Goal: Information Seeking & Learning: Learn about a topic

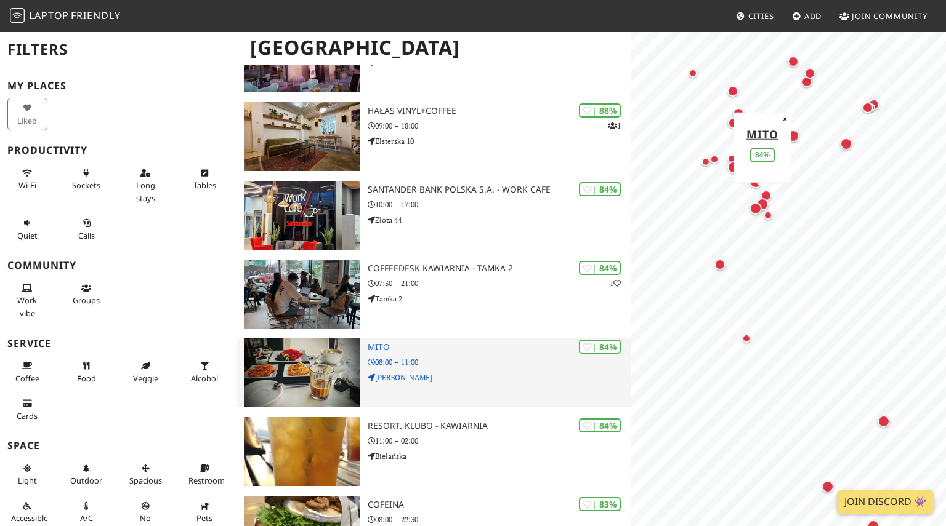
scroll to position [397, 0]
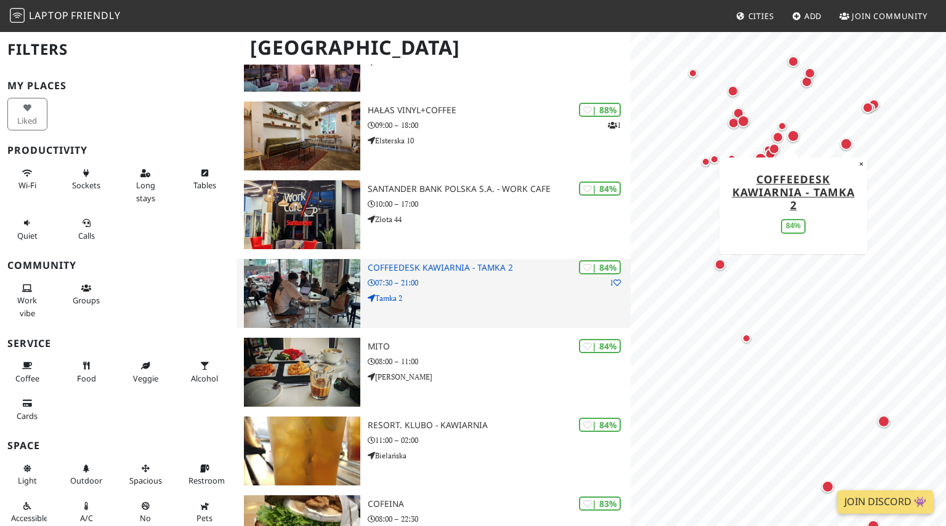
click at [414, 263] on h3 "Coffeedesk Kawiarnia - Tamka 2" at bounding box center [499, 268] width 263 height 10
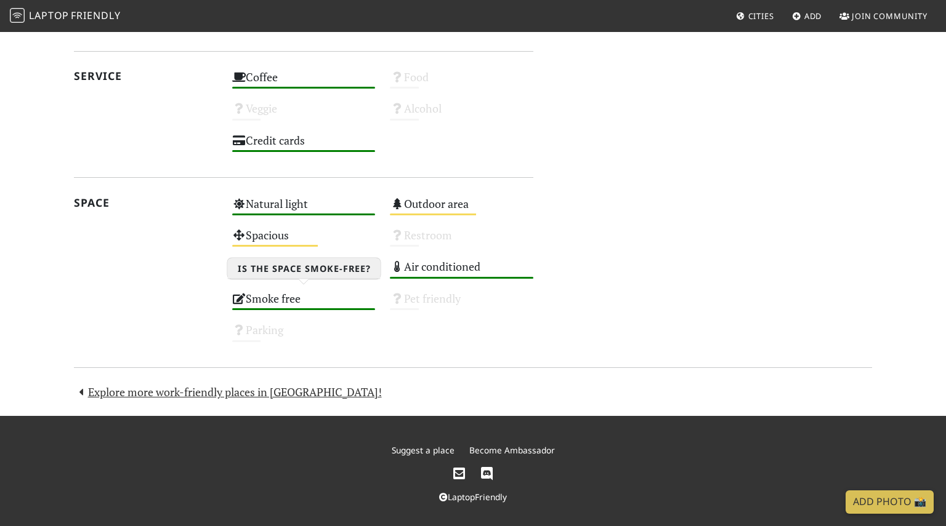
scroll to position [640, 0]
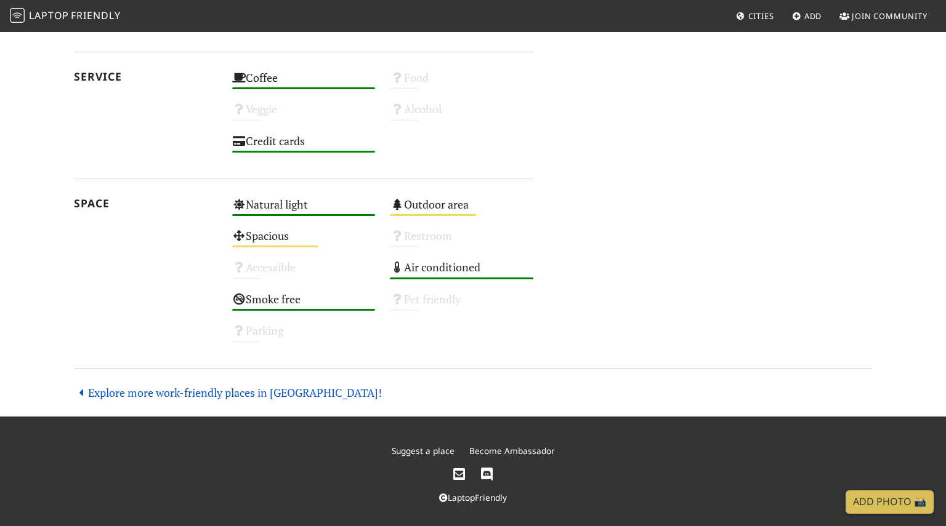
click at [254, 387] on link "Explore more work-friendly places in Warsaw!" at bounding box center [228, 392] width 308 height 15
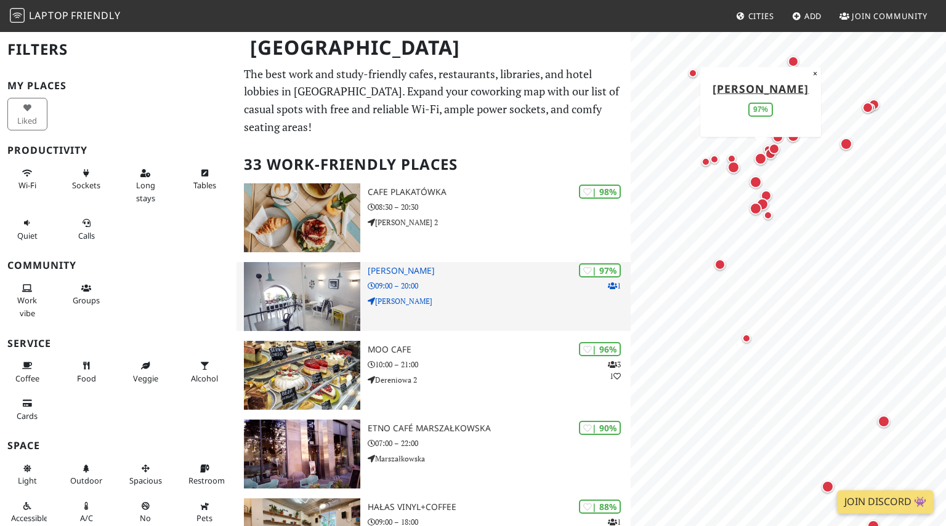
click at [319, 262] on img at bounding box center [302, 296] width 116 height 69
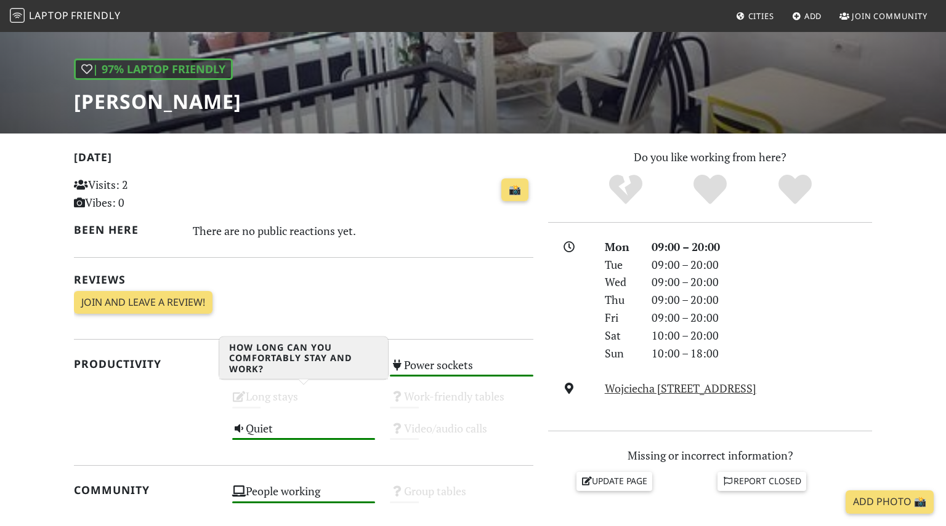
scroll to position [150, 0]
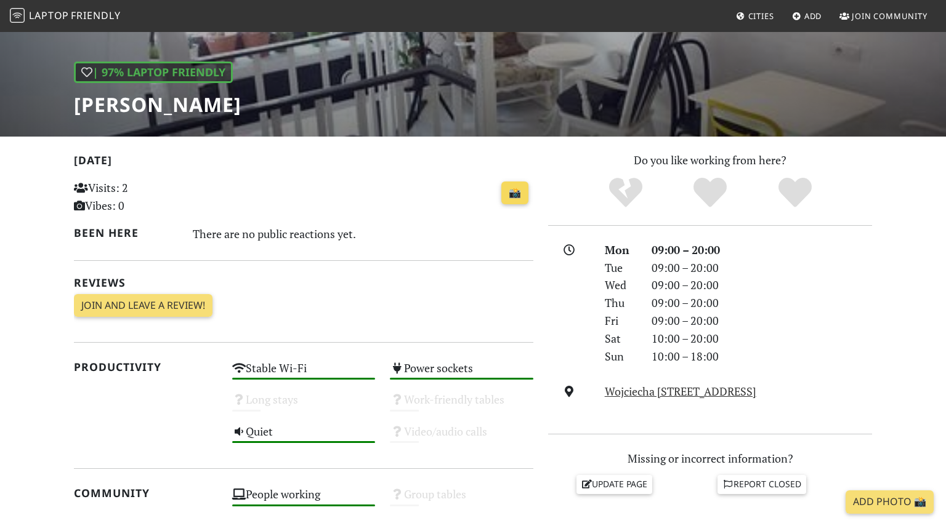
click at [510, 196] on link "📸" at bounding box center [514, 193] width 27 height 23
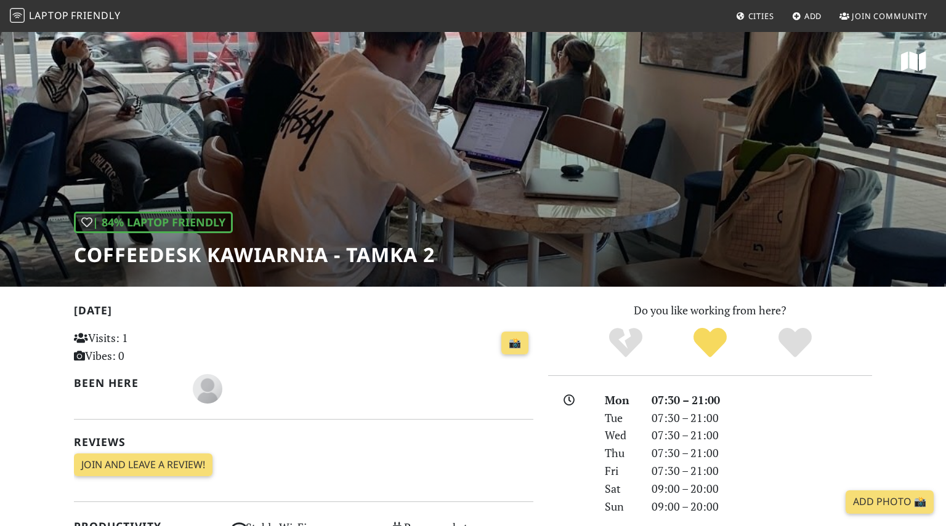
scroll to position [640, 0]
